Goal: Find specific page/section: Find specific page/section

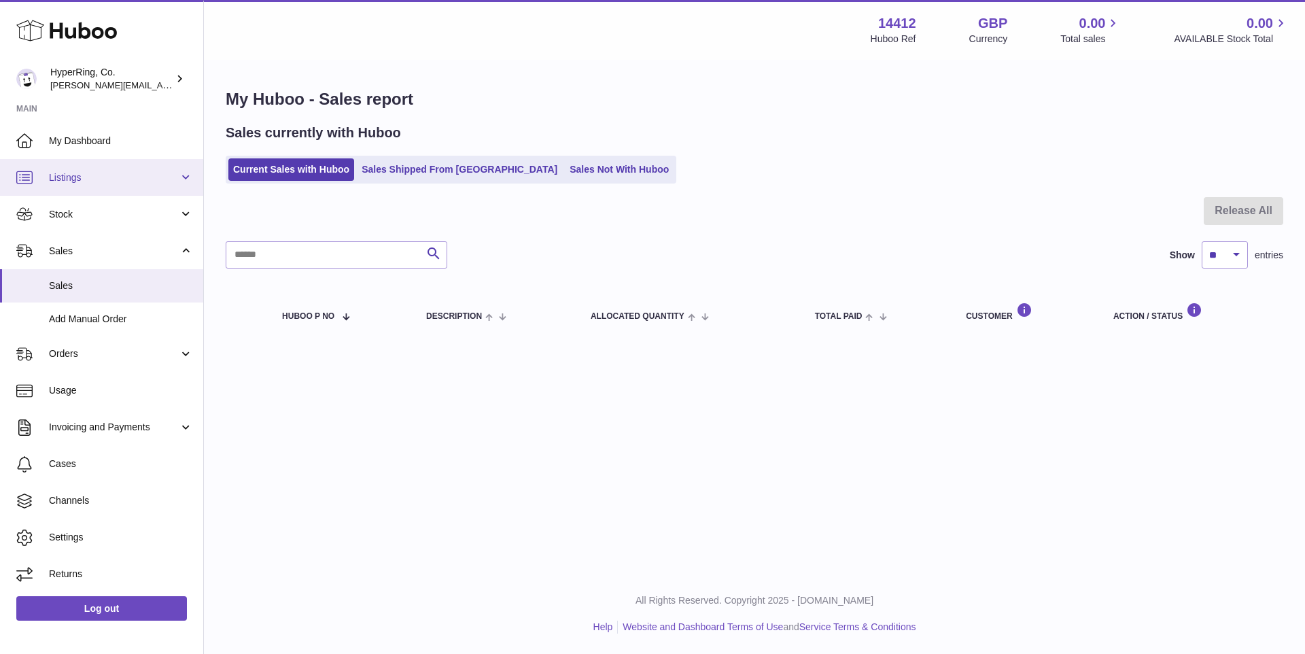
click at [185, 181] on link "Listings" at bounding box center [101, 177] width 203 height 37
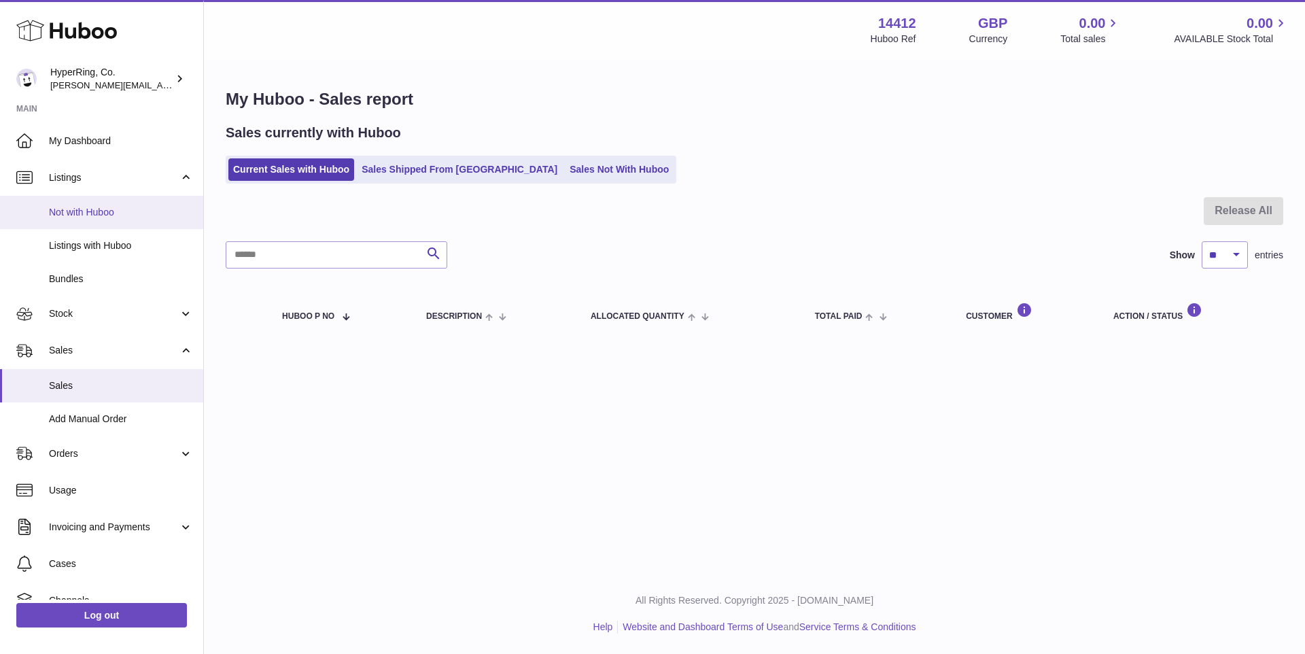
click at [78, 215] on span "Not with Huboo" at bounding box center [121, 212] width 144 height 13
click at [101, 250] on span "Listings with Huboo" at bounding box center [121, 245] width 144 height 13
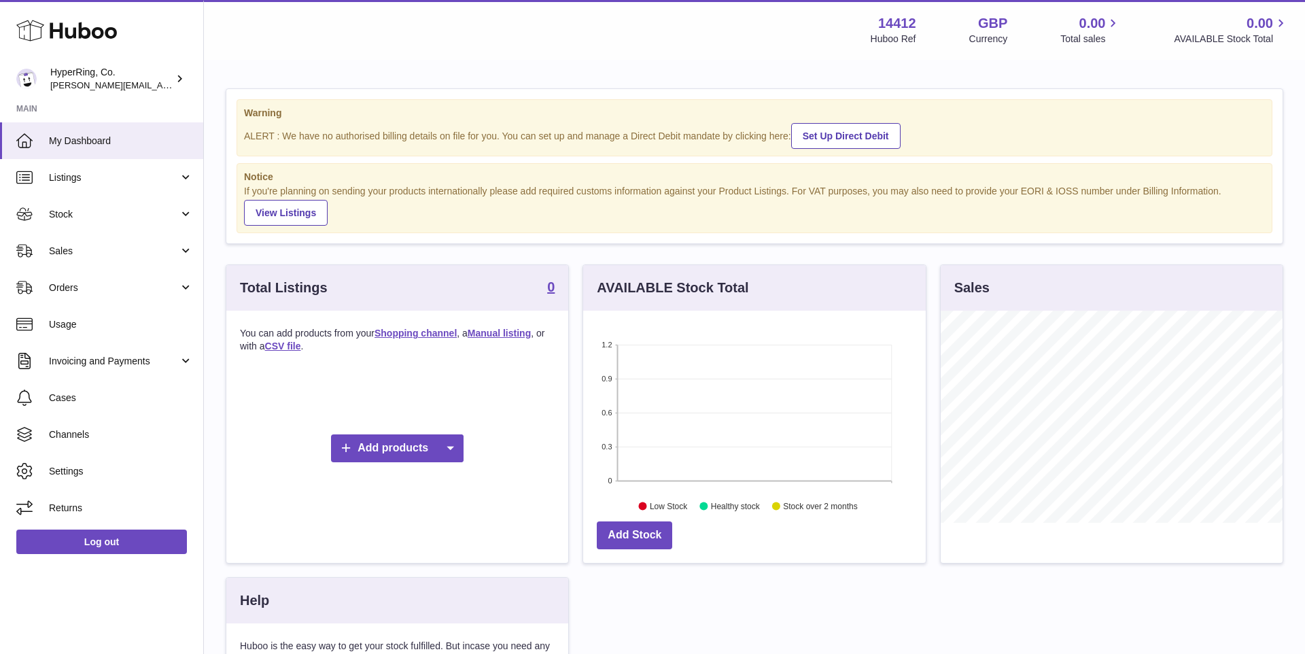
scroll to position [212, 343]
